Goal: Navigation & Orientation: Find specific page/section

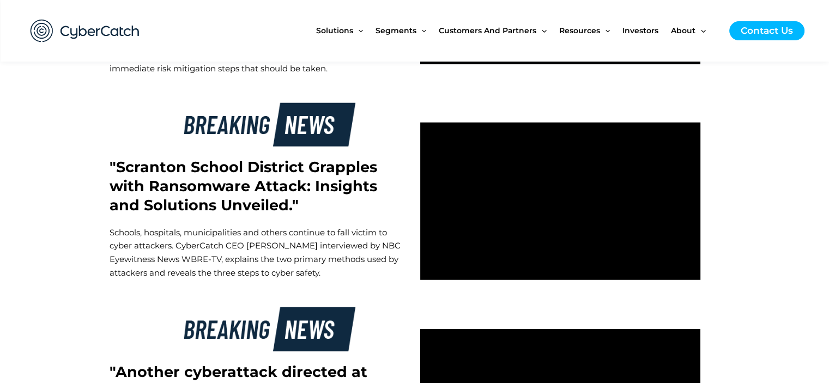
scroll to position [2780, 0]
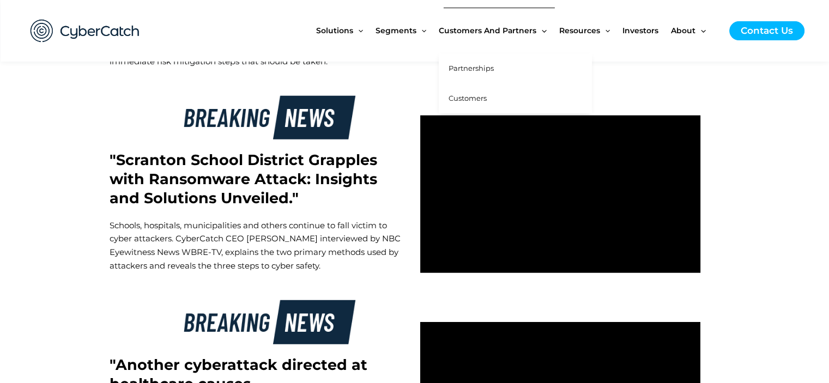
click at [477, 101] on span "Customers" at bounding box center [468, 98] width 38 height 9
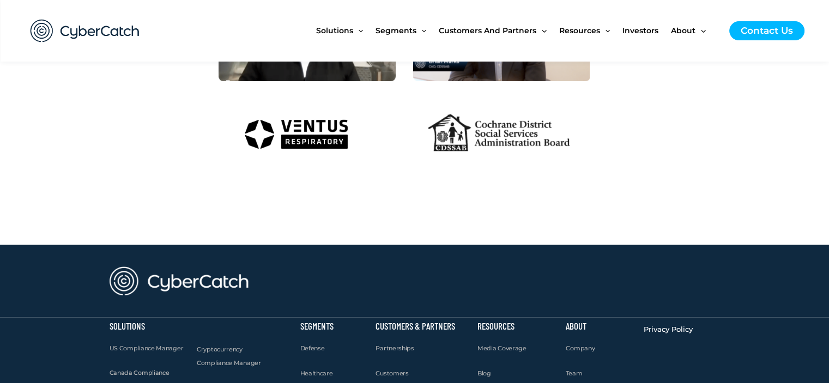
scroll to position [1254, 0]
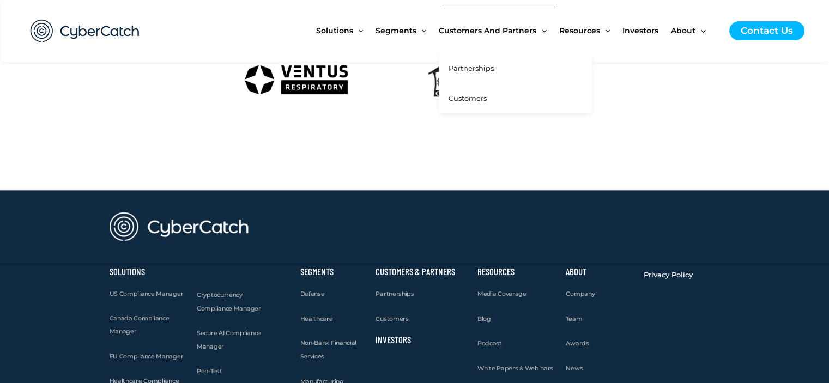
click at [473, 69] on span "Partnerships" at bounding box center [471, 68] width 45 height 9
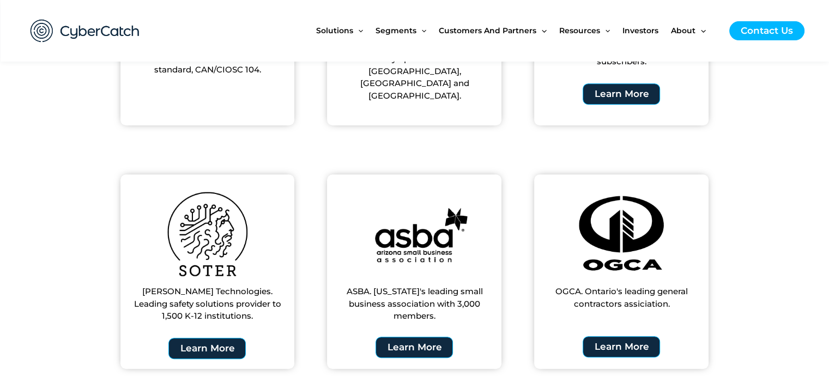
scroll to position [709, 0]
